Goal: Transaction & Acquisition: Purchase product/service

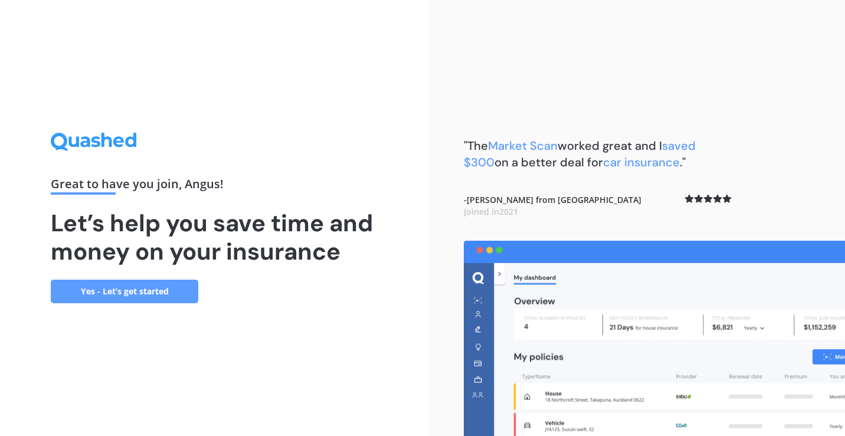
click at [172, 284] on link "Yes - Let’s get started" at bounding box center [124, 292] width 147 height 24
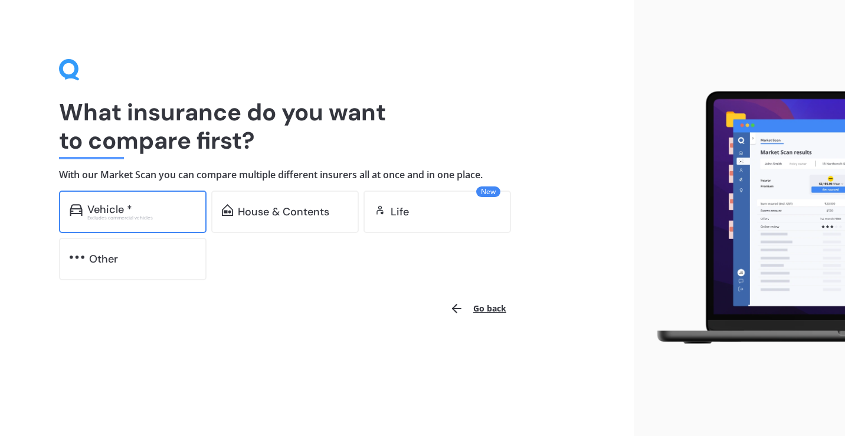
click at [138, 215] on div "Excludes commercial vehicles" at bounding box center [141, 217] width 109 height 5
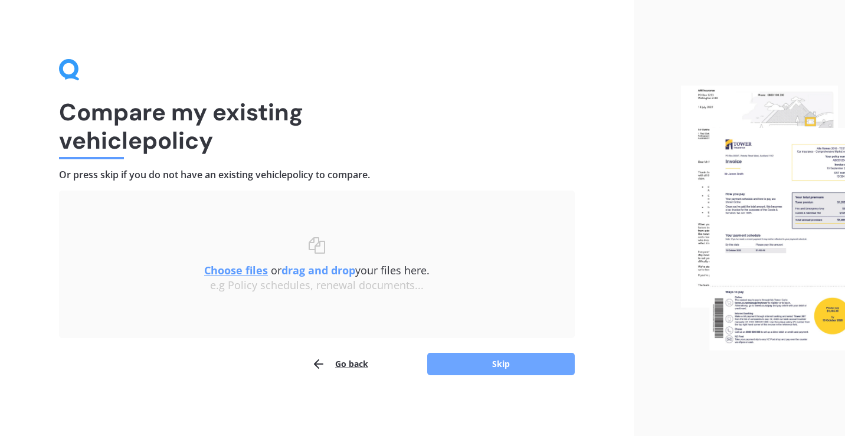
click at [486, 356] on button "Skip" at bounding box center [500, 364] width 147 height 22
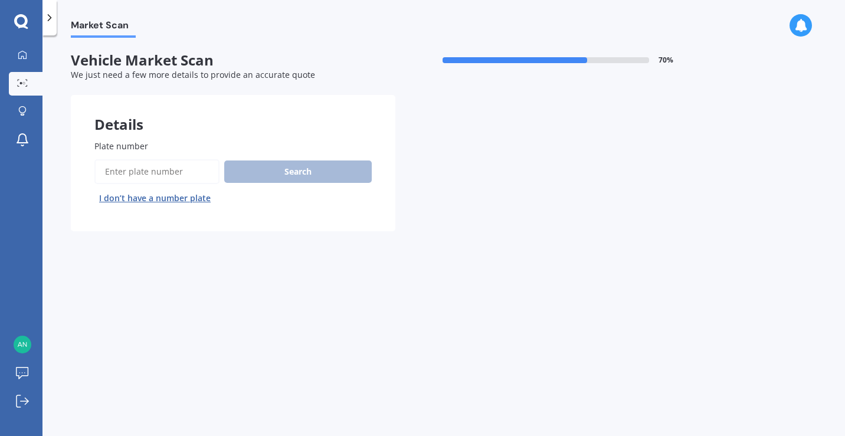
click at [173, 170] on input "Plate number" at bounding box center [156, 171] width 125 height 25
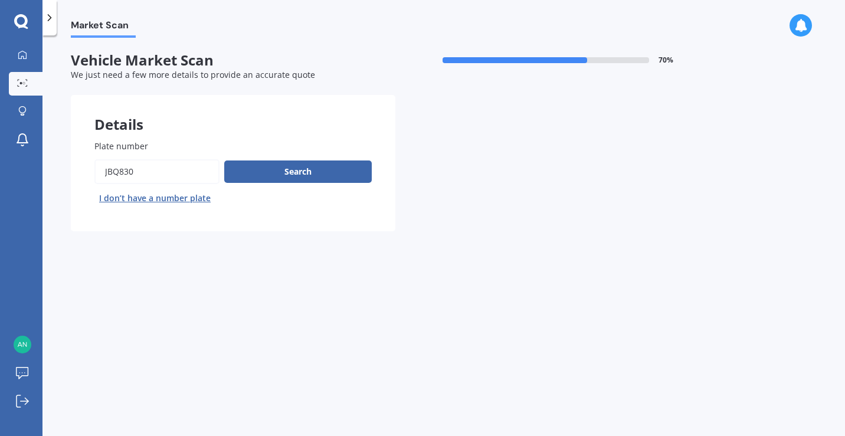
type input "jbq830"
click at [0, 0] on button "Next" at bounding box center [0, 0] width 0 height 0
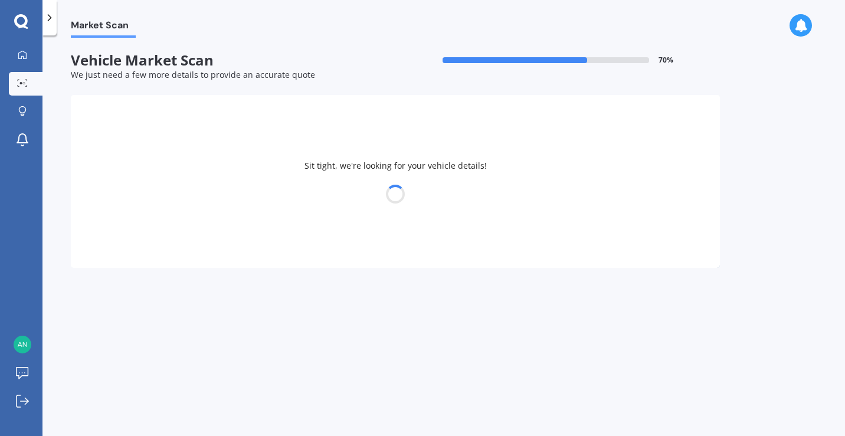
select select "SUBARU"
select select "LEGACY"
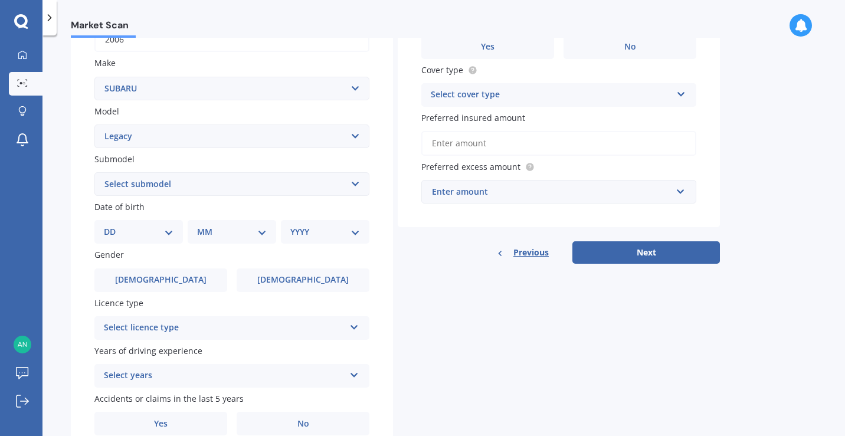
scroll to position [205, 0]
click at [139, 229] on select "DD 01 02 03 04 05 06 07 08 09 10 11 12 13 14 15 16 17 18 19 20 21 22 23 24 25 2…" at bounding box center [139, 231] width 70 height 13
select select "12"
click at [113, 226] on select "DD 01 02 03 04 05 06 07 08 09 10 11 12 13 14 15 16 17 18 19 20 21 22 23 24 25 2…" at bounding box center [139, 231] width 70 height 13
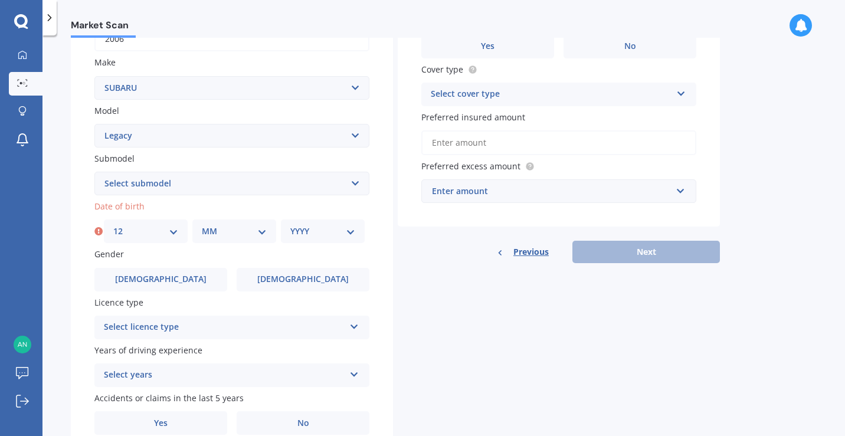
click at [212, 230] on select "MM 01 02 03 04 05 06 07 08 09 10 11 12" at bounding box center [234, 231] width 65 height 13
select select "06"
click at [202, 226] on select "MM 01 02 03 04 05 06 07 08 09 10 11 12" at bounding box center [234, 231] width 65 height 13
click at [335, 231] on select "YYYY 2025 2024 2023 2022 2021 2020 2019 2018 2017 2016 2015 2014 2013 2012 2011…" at bounding box center [322, 231] width 65 height 13
select select "1998"
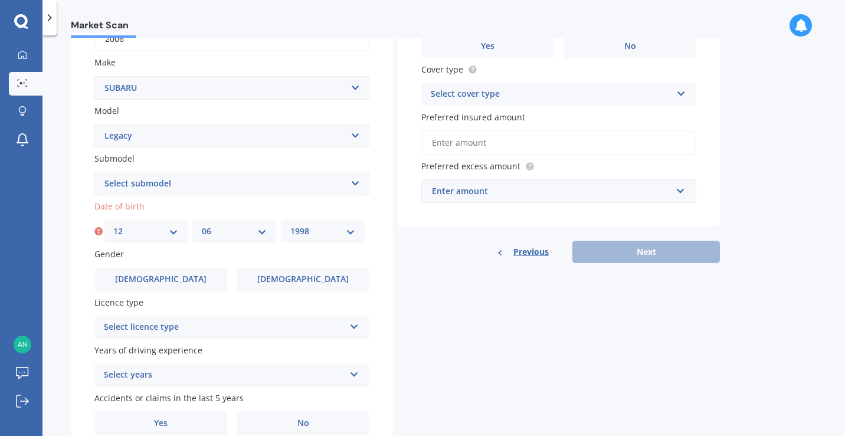
click at [290, 226] on select "YYYY 2025 2024 2023 2022 2021 2020 2019 2018 2017 2016 2015 2014 2013 2012 2011…" at bounding box center [322, 231] width 65 height 13
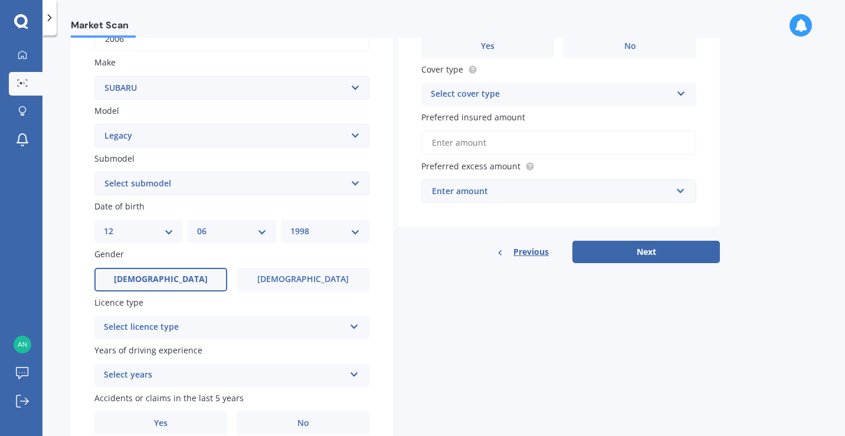
click at [188, 281] on label "Male" at bounding box center [160, 280] width 133 height 24
click at [0, 0] on input "Male" at bounding box center [0, 0] width 0 height 0
click at [214, 333] on div "Select licence type" at bounding box center [224, 327] width 241 height 14
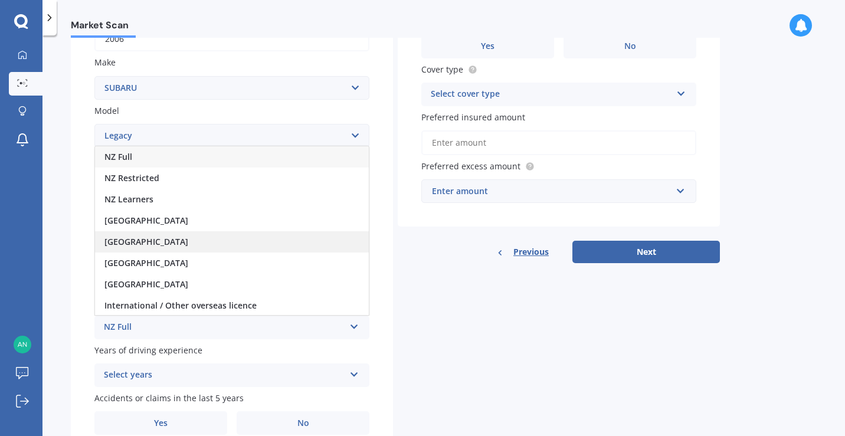
scroll to position [1, 0]
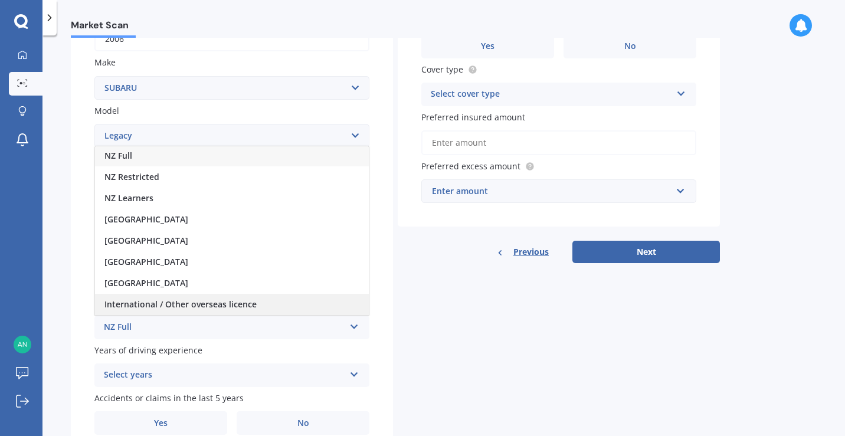
click at [197, 305] on span "International / Other overseas licence" at bounding box center [180, 303] width 152 height 11
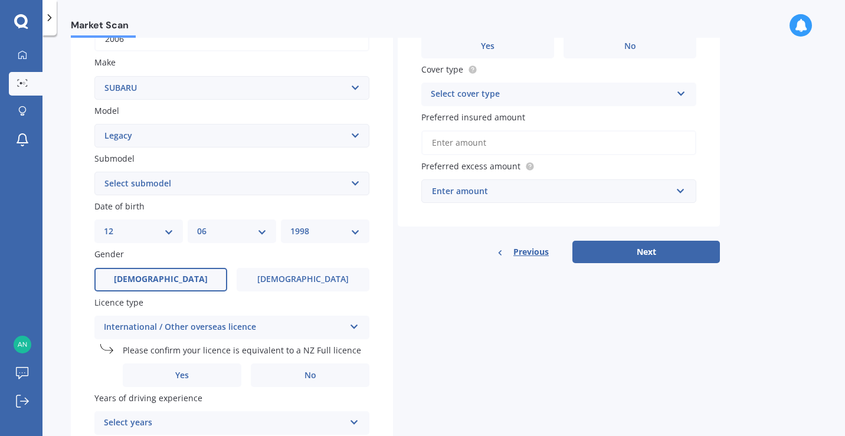
click at [178, 282] on label "Male" at bounding box center [160, 280] width 133 height 24
click at [0, 0] on input "Male" at bounding box center [0, 0] width 0 height 0
click at [183, 324] on div "International / Other overseas licence" at bounding box center [224, 327] width 241 height 14
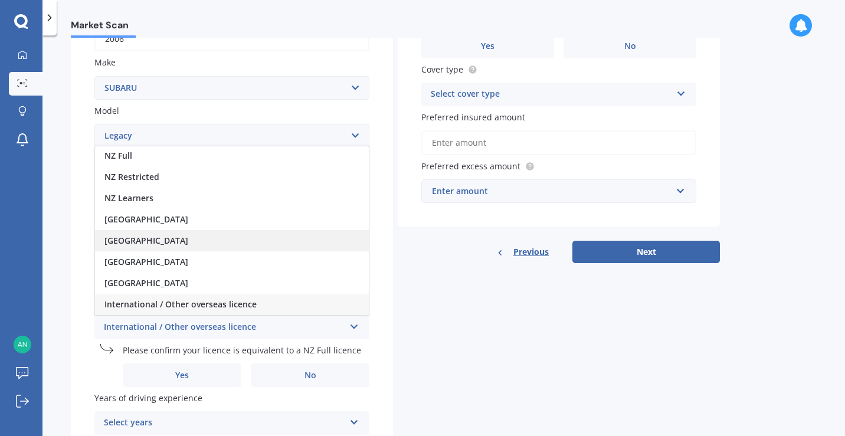
click at [164, 242] on span "United Kingdom" at bounding box center [146, 240] width 84 height 11
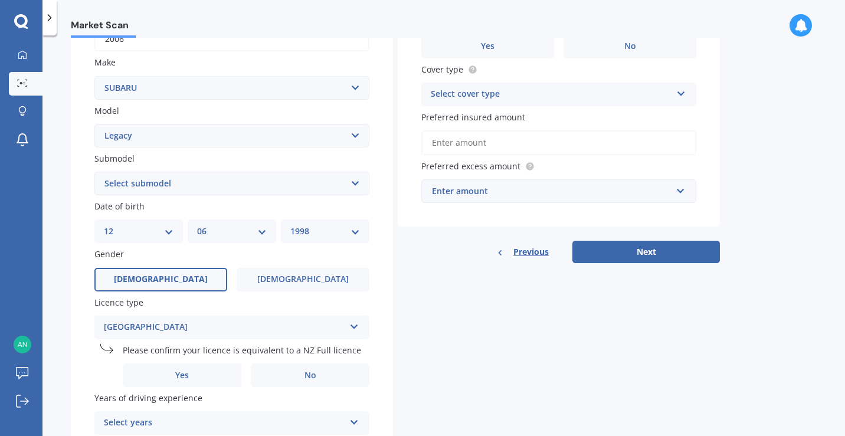
scroll to position [287, 0]
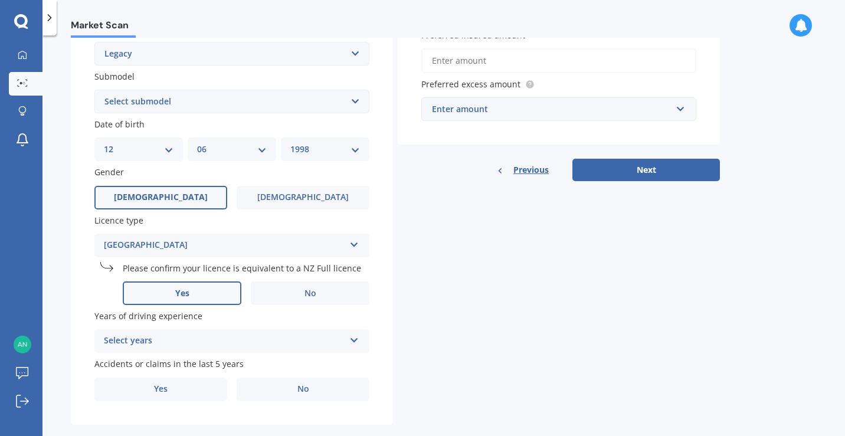
click at [208, 291] on label "Yes" at bounding box center [182, 293] width 119 height 24
click at [0, 0] on input "Yes" at bounding box center [0, 0] width 0 height 0
click at [232, 342] on div "Select years" at bounding box center [224, 341] width 241 height 14
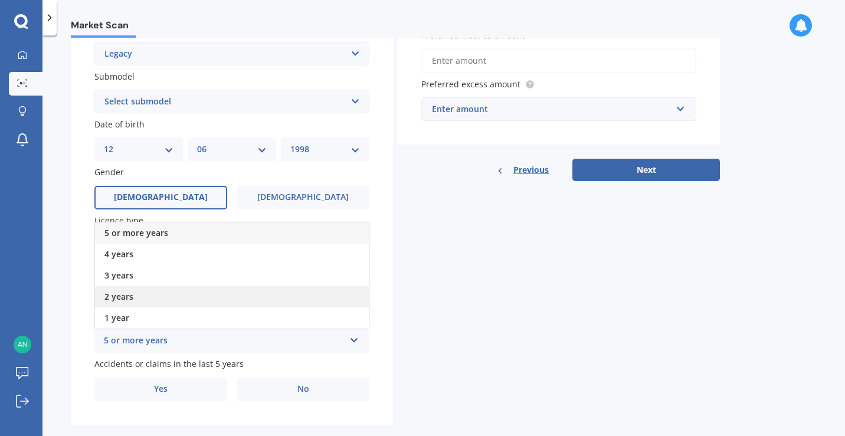
scroll to position [310, 0]
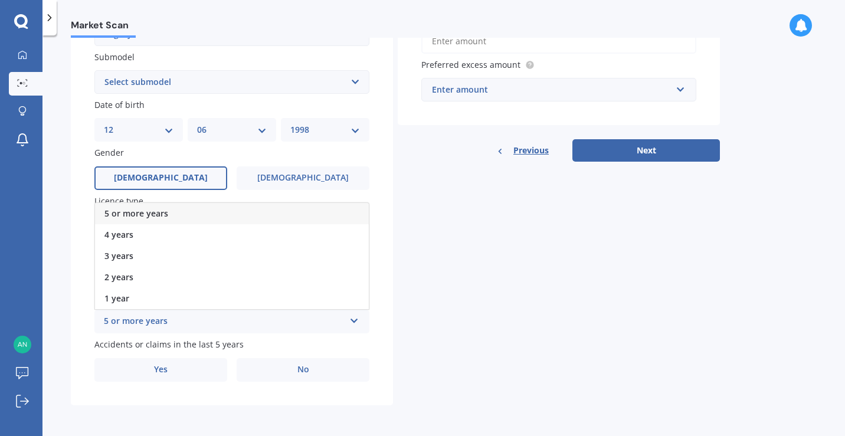
click at [169, 218] on div "5 or more years" at bounding box center [232, 213] width 274 height 21
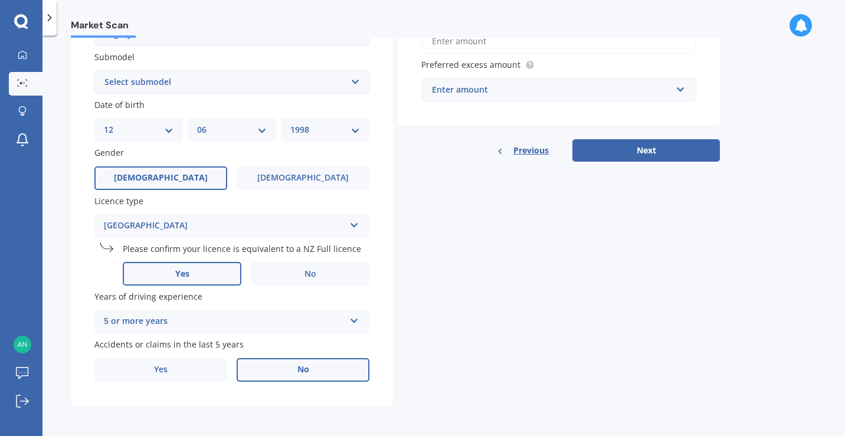
click at [288, 372] on label "No" at bounding box center [303, 370] width 133 height 24
click at [0, 0] on input "No" at bounding box center [0, 0] width 0 height 0
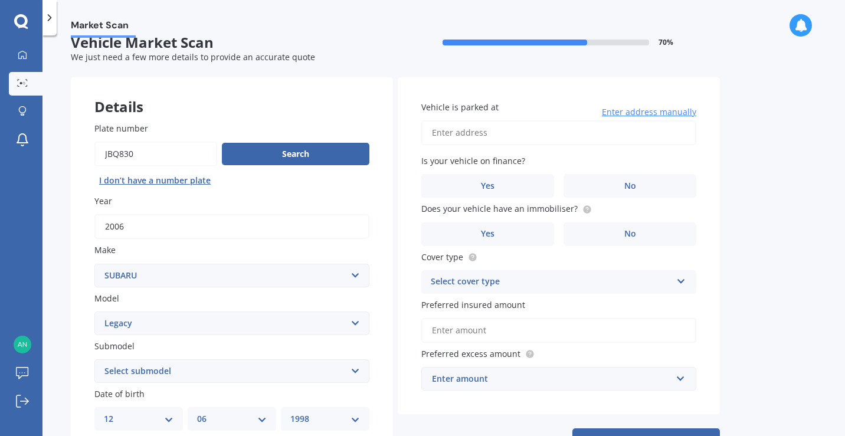
scroll to position [0, 0]
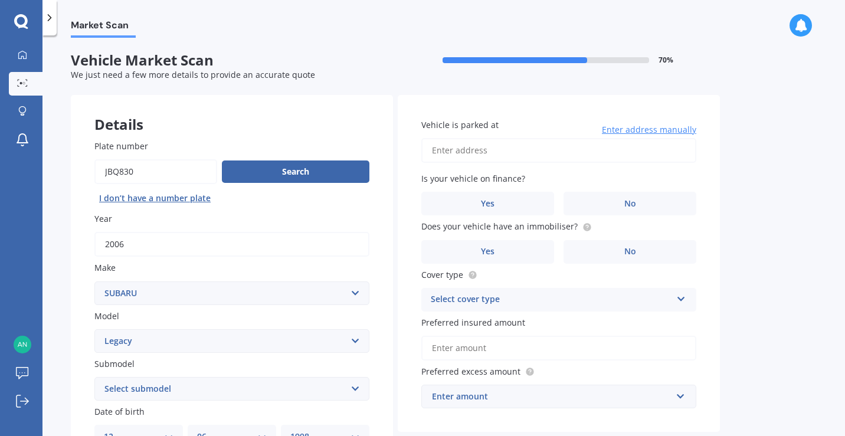
click at [442, 152] on input "Vehicle is parked at" at bounding box center [558, 150] width 275 height 25
type input "63 Cron Street, Franz Josef / Waiau 7886"
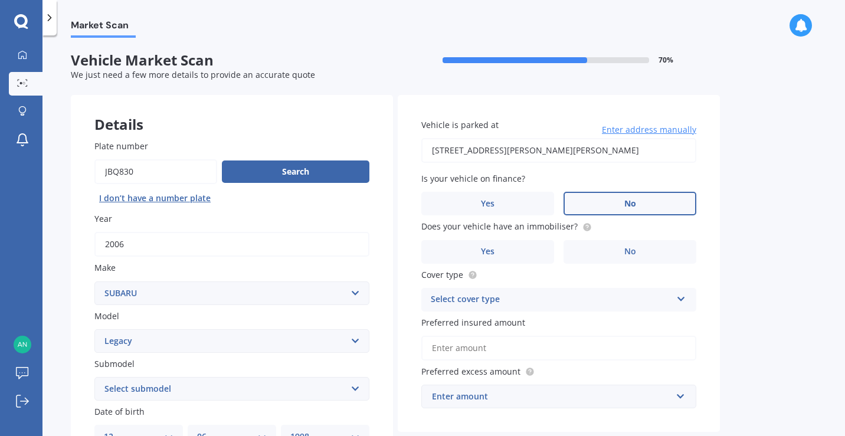
click at [595, 211] on label "No" at bounding box center [629, 204] width 133 height 24
click at [0, 0] on input "No" at bounding box center [0, 0] width 0 height 0
click at [528, 249] on label "Yes" at bounding box center [487, 252] width 133 height 24
click at [0, 0] on input "Yes" at bounding box center [0, 0] width 0 height 0
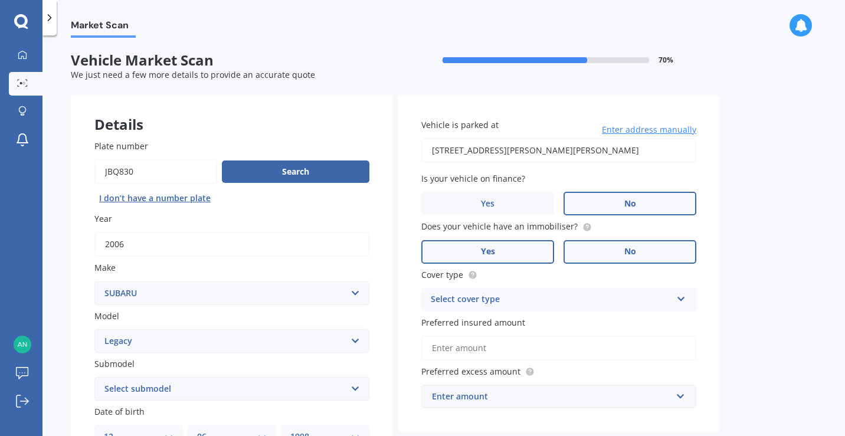
click at [599, 252] on label "No" at bounding box center [629, 252] width 133 height 24
click at [0, 0] on input "No" at bounding box center [0, 0] width 0 height 0
click at [589, 300] on div "Select cover type" at bounding box center [551, 300] width 241 height 14
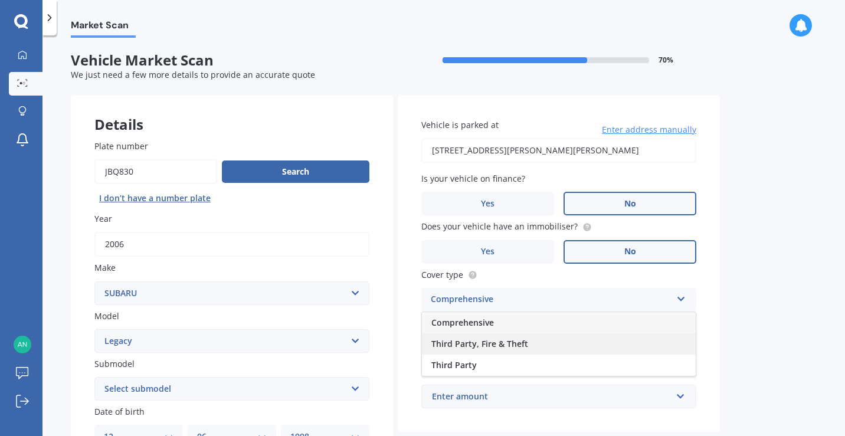
click at [506, 345] on span "Third Party, Fire & Theft" at bounding box center [479, 343] width 97 height 11
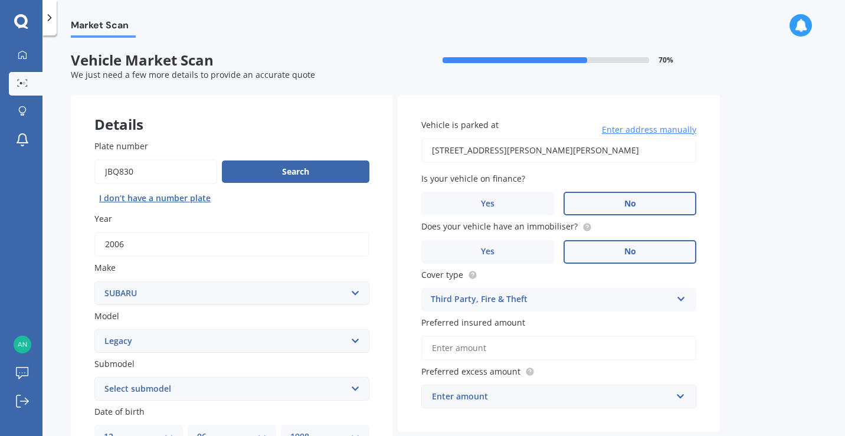
click at [550, 344] on input "Preferred insured amount" at bounding box center [558, 348] width 275 height 25
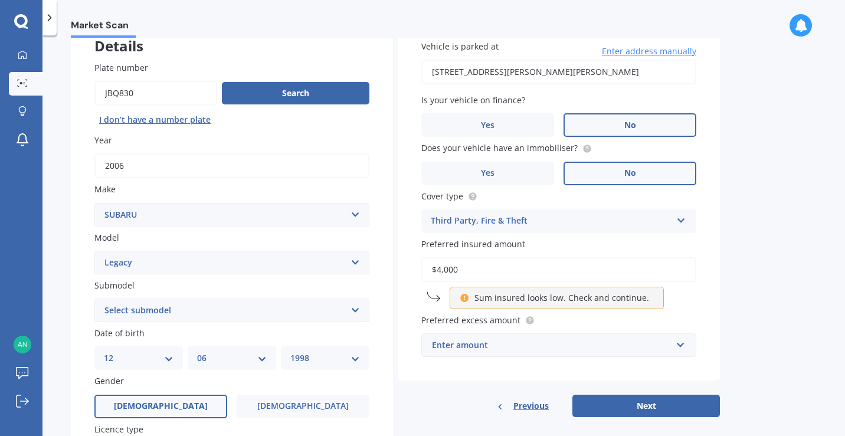
scroll to position [83, 0]
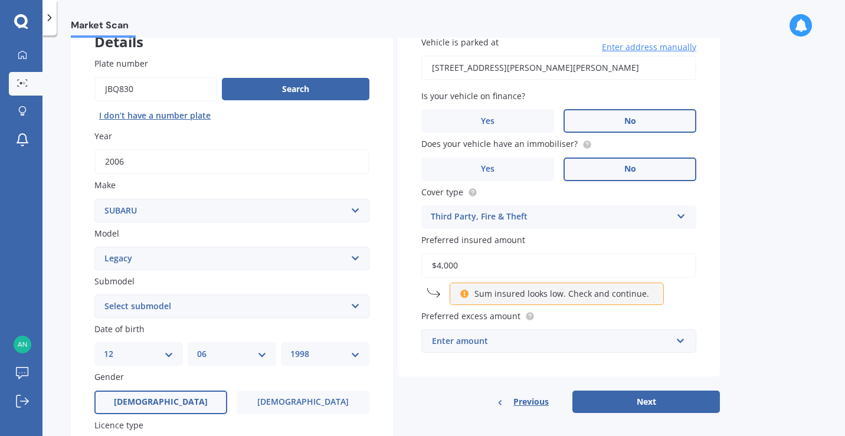
type input "$4,000"
click at [723, 312] on div "Market Scan Vehicle Market Scan 70 % We just need a few more details to provide…" at bounding box center [443, 238] width 802 height 400
click at [530, 342] on div "Enter amount" at bounding box center [551, 340] width 239 height 13
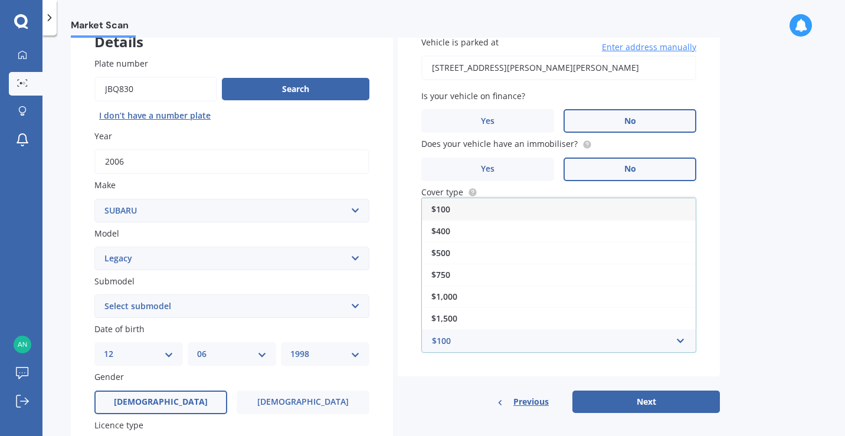
click at [546, 215] on div "$100" at bounding box center [559, 209] width 274 height 22
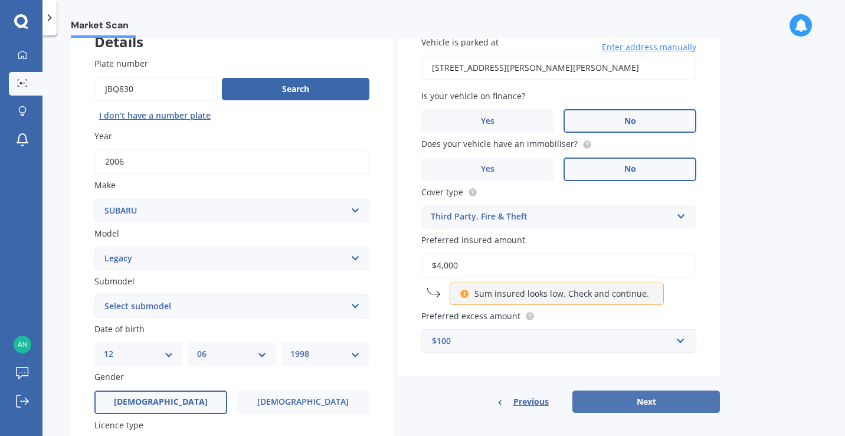
click at [622, 402] on button "Next" at bounding box center [645, 401] width 147 height 22
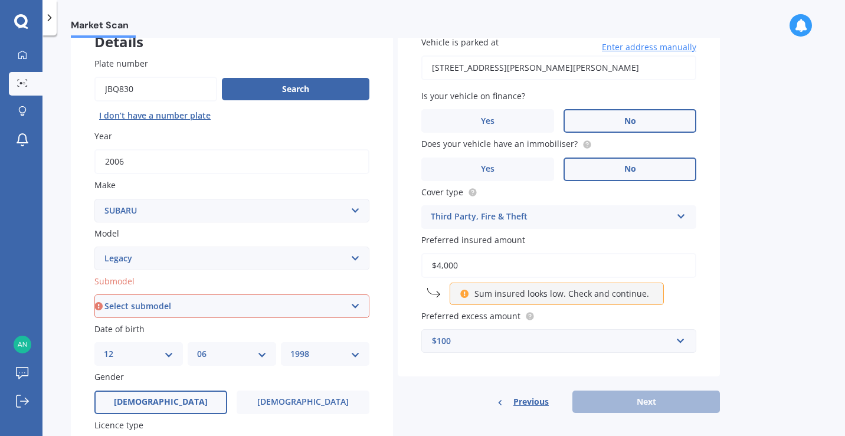
click at [311, 303] on select "Select submodel (All other non turbo) (All other turbo) 2.0i 2.0R 2.5i 2.5i Lux…" at bounding box center [231, 306] width 275 height 24
select select "(ALL OTHER NON TURBO)"
click at [94, 295] on select "Select submodel (All other non turbo) (All other turbo) 2.0i 2.0R 2.5i 2.5i Lux…" at bounding box center [231, 306] width 275 height 24
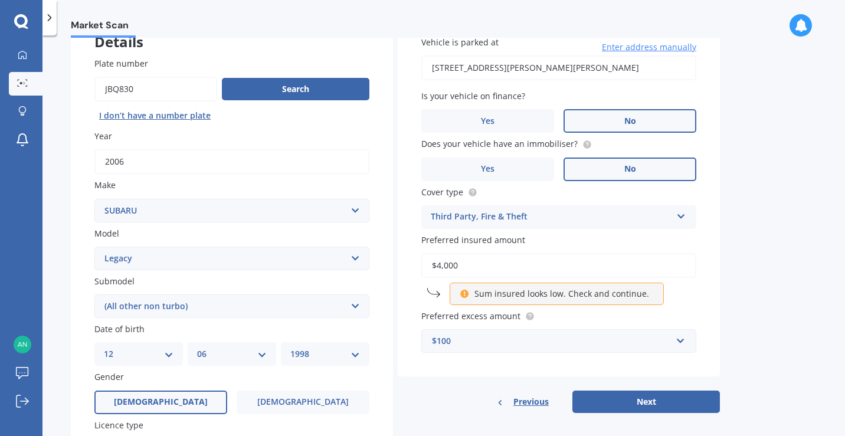
click at [272, 301] on select "Select submodel (All other non turbo) (All other turbo) 2.0i 2.0R 2.5i 2.5i Lux…" at bounding box center [231, 306] width 275 height 24
click at [94, 295] on select "Select submodel (All other non turbo) (All other turbo) 2.0i 2.0R 2.5i 2.5i Lux…" at bounding box center [231, 306] width 275 height 24
click at [654, 404] on button "Next" at bounding box center [645, 401] width 147 height 22
select select "12"
select select "06"
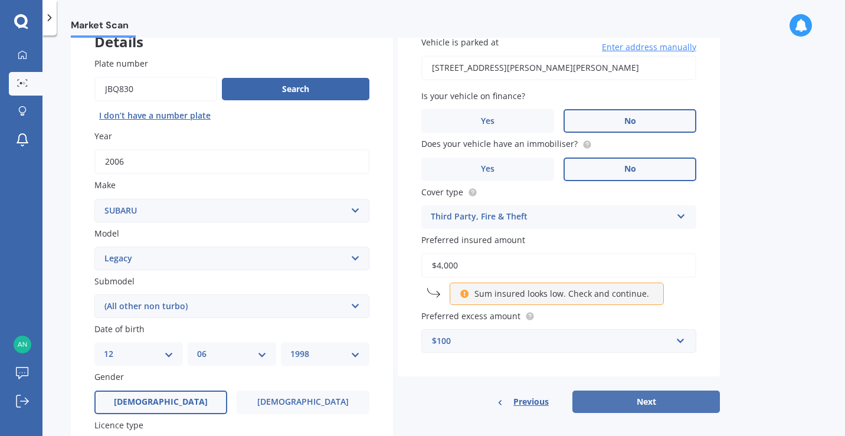
select select "1998"
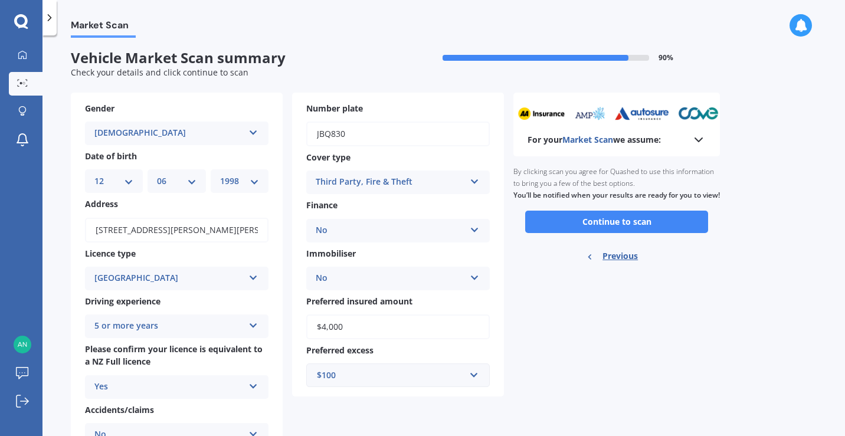
scroll to position [0, 0]
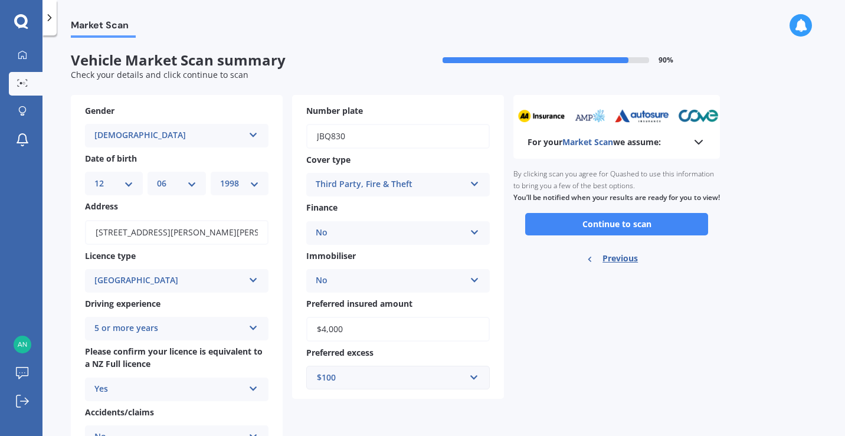
click at [595, 196] on b "You’ll be notified when your results are ready for you to view!" at bounding box center [616, 197] width 206 height 10
click at [606, 225] on button "Continue to scan" at bounding box center [616, 224] width 183 height 22
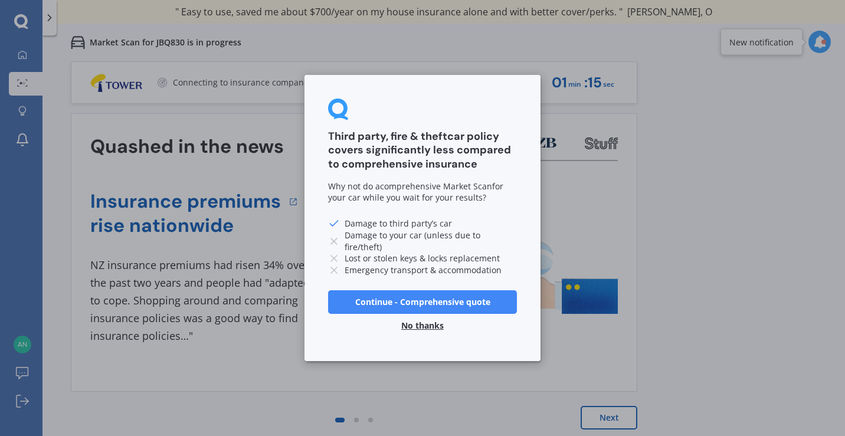
click at [415, 326] on button "No thanks" at bounding box center [422, 326] width 57 height 24
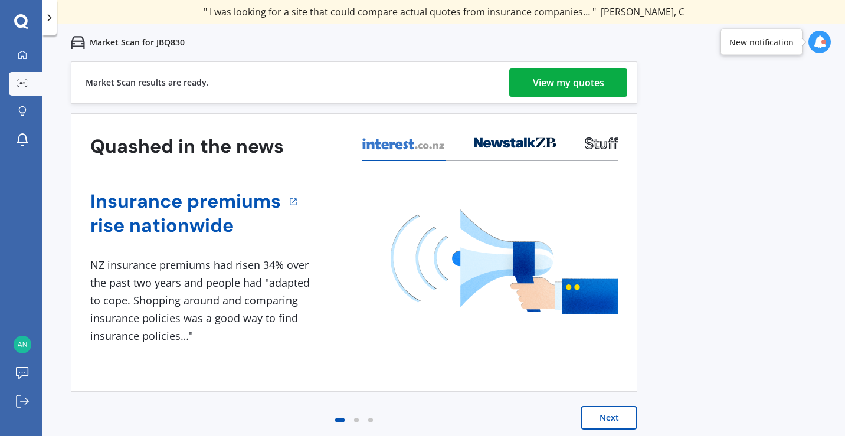
click at [592, 98] on div "Market Scan results are ready. View my quotes" at bounding box center [354, 82] width 566 height 42
click at [587, 89] on div "View my quotes" at bounding box center [568, 82] width 71 height 28
